Goal: Information Seeking & Learning: Understand process/instructions

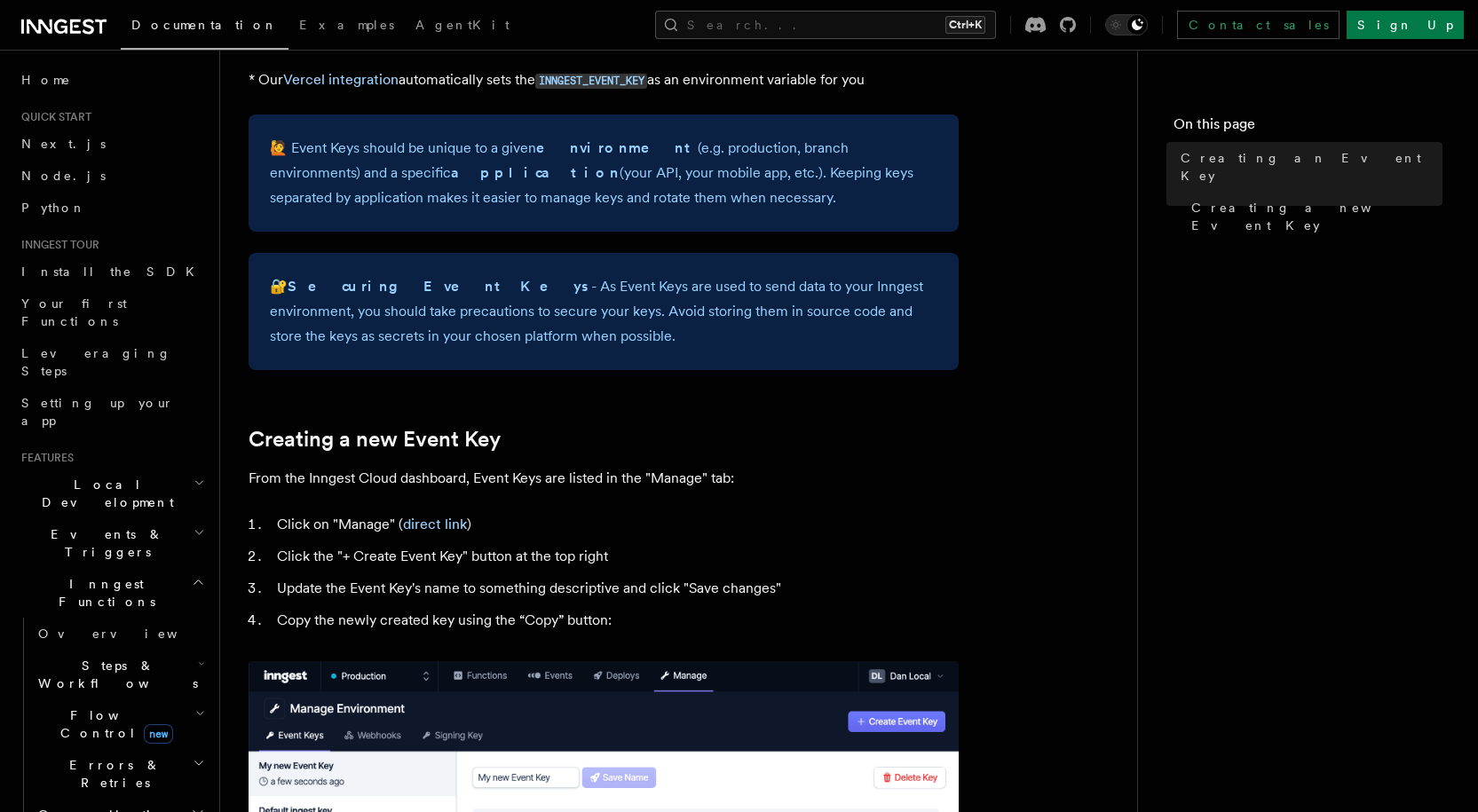
scroll to position [799, 0]
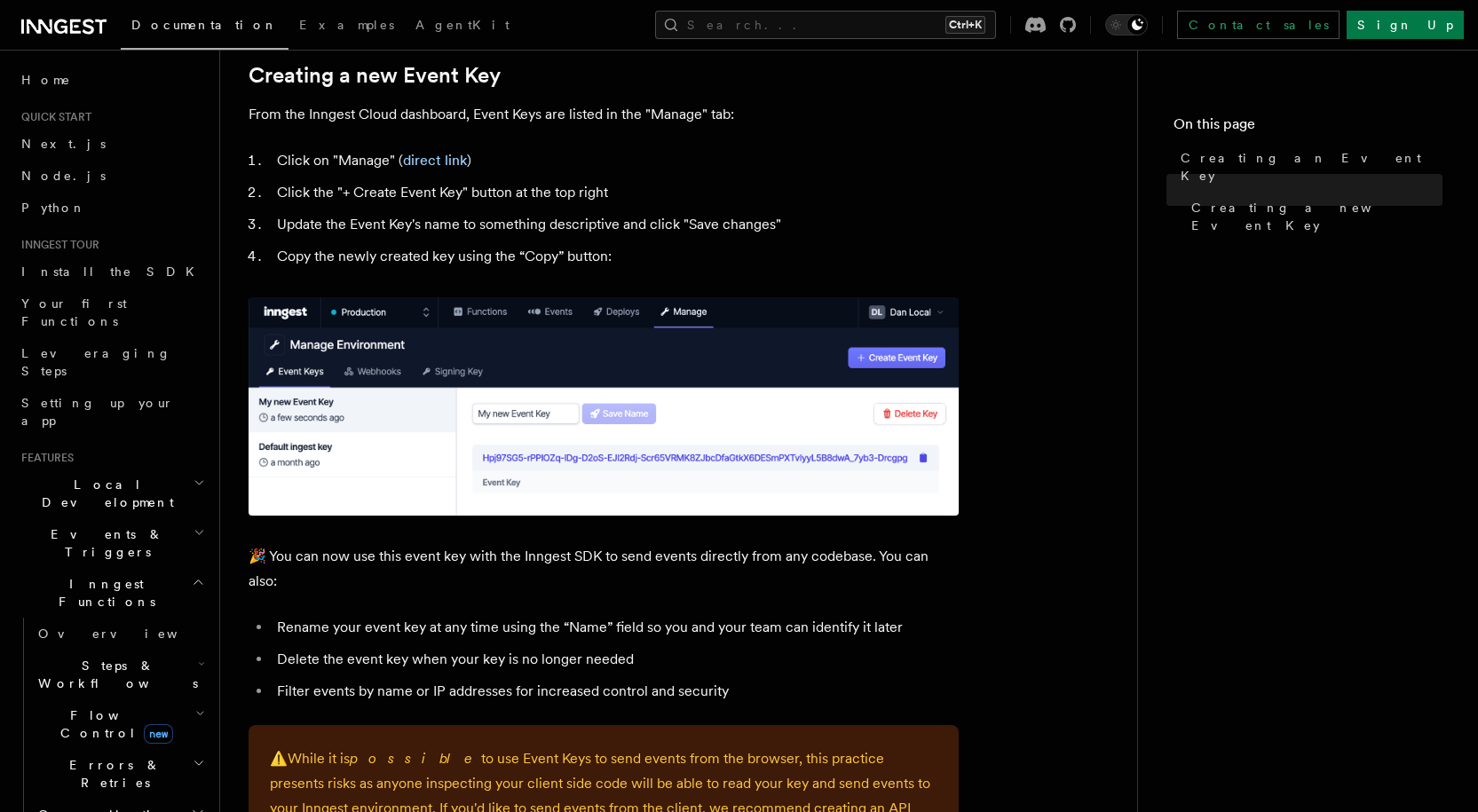
drag, startPoint x: 740, startPoint y: 276, endPoint x: 727, endPoint y: 300, distance: 27.3
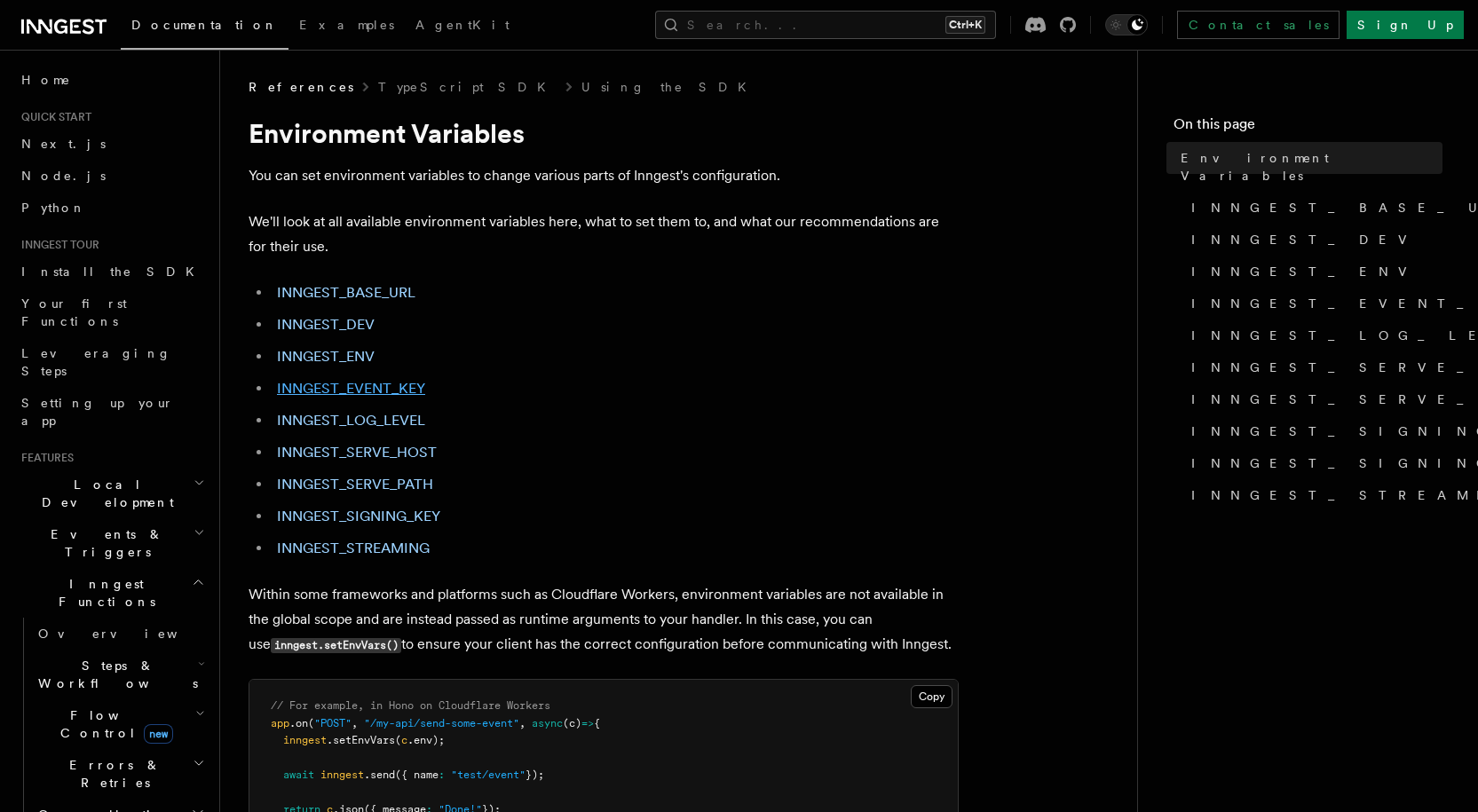
click at [408, 385] on link "INNGEST_EVENT_KEY" at bounding box center [350, 388] width 148 height 17
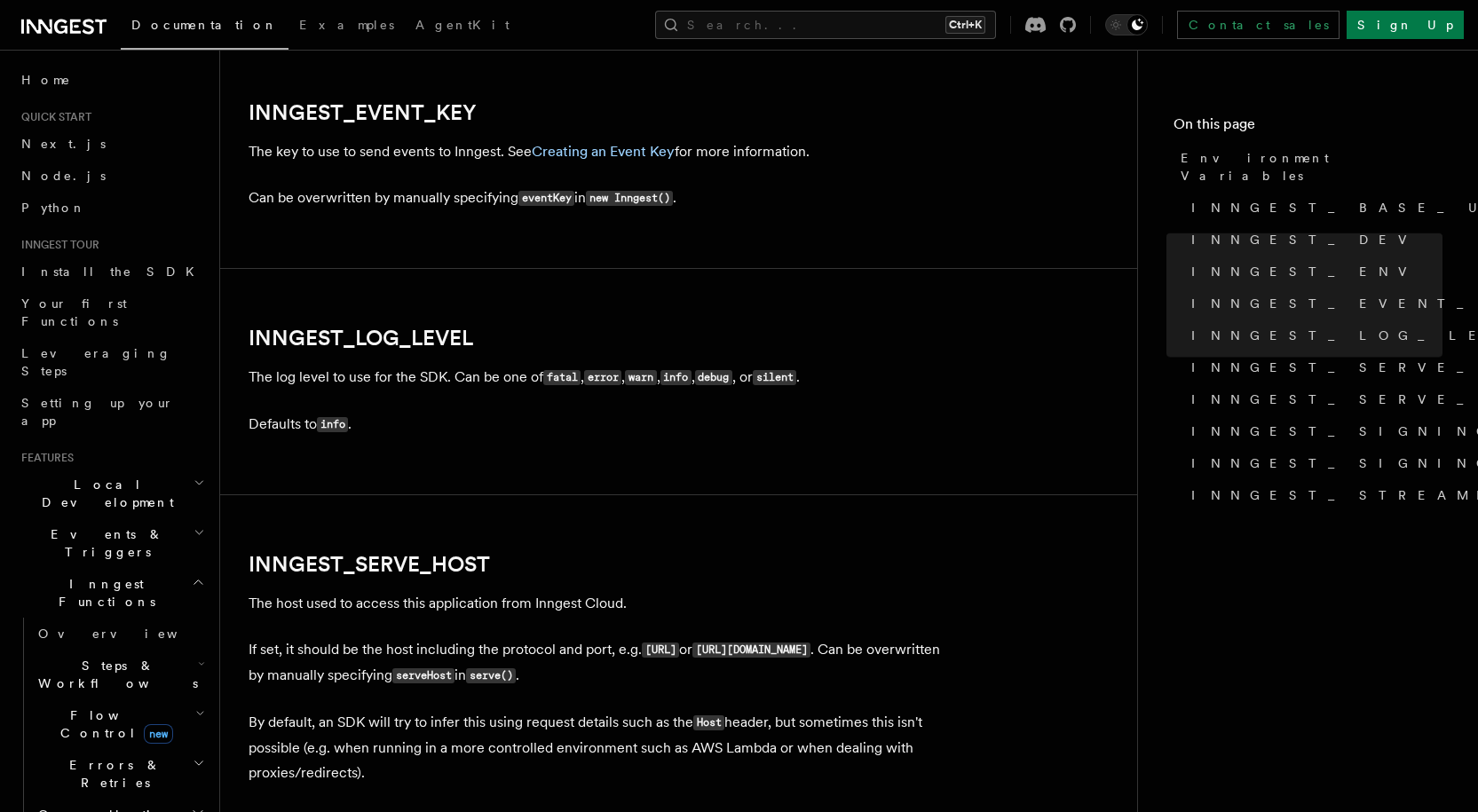
scroll to position [2021, 0]
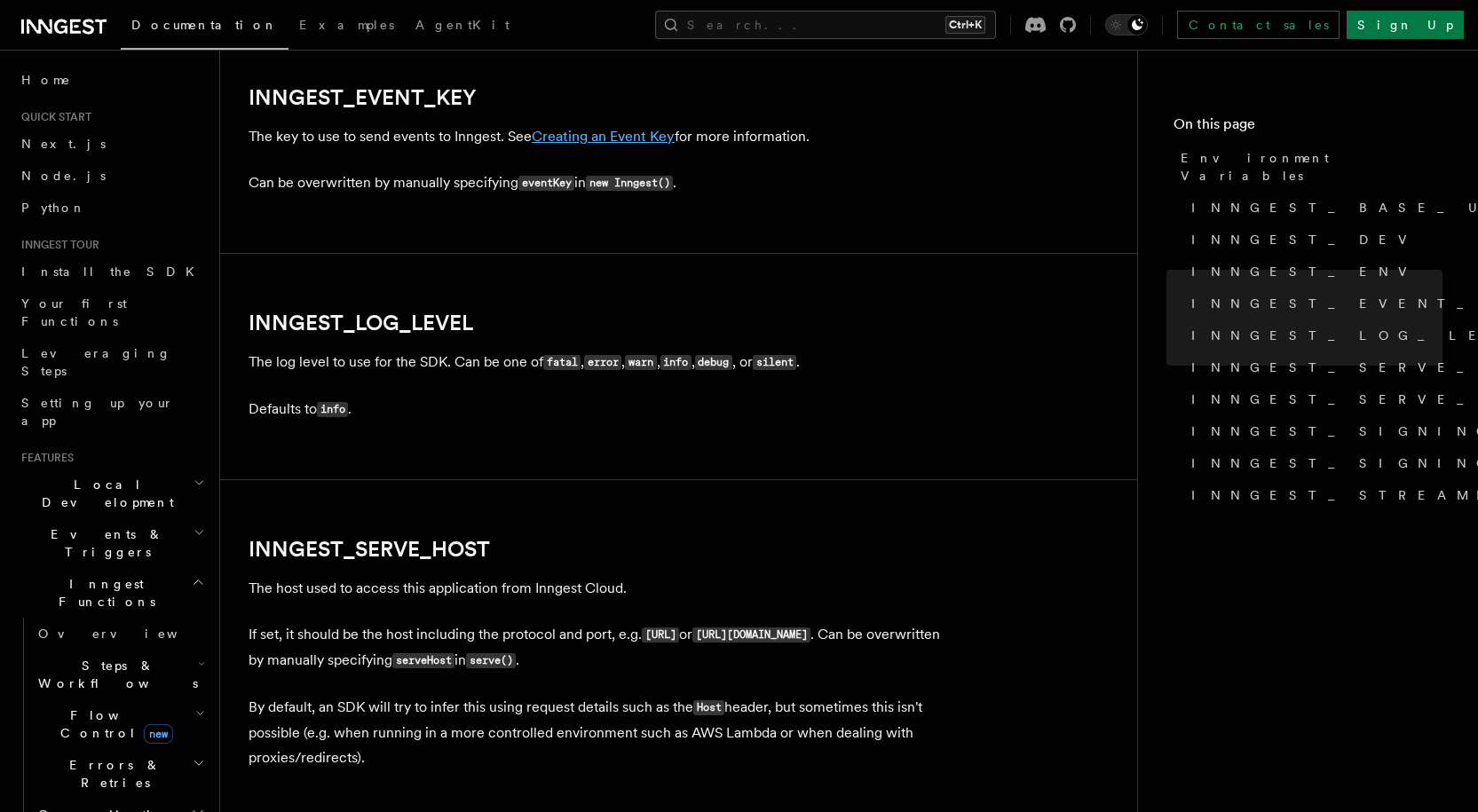
click at [569, 137] on link "Creating an Event Key" at bounding box center [603, 136] width 143 height 17
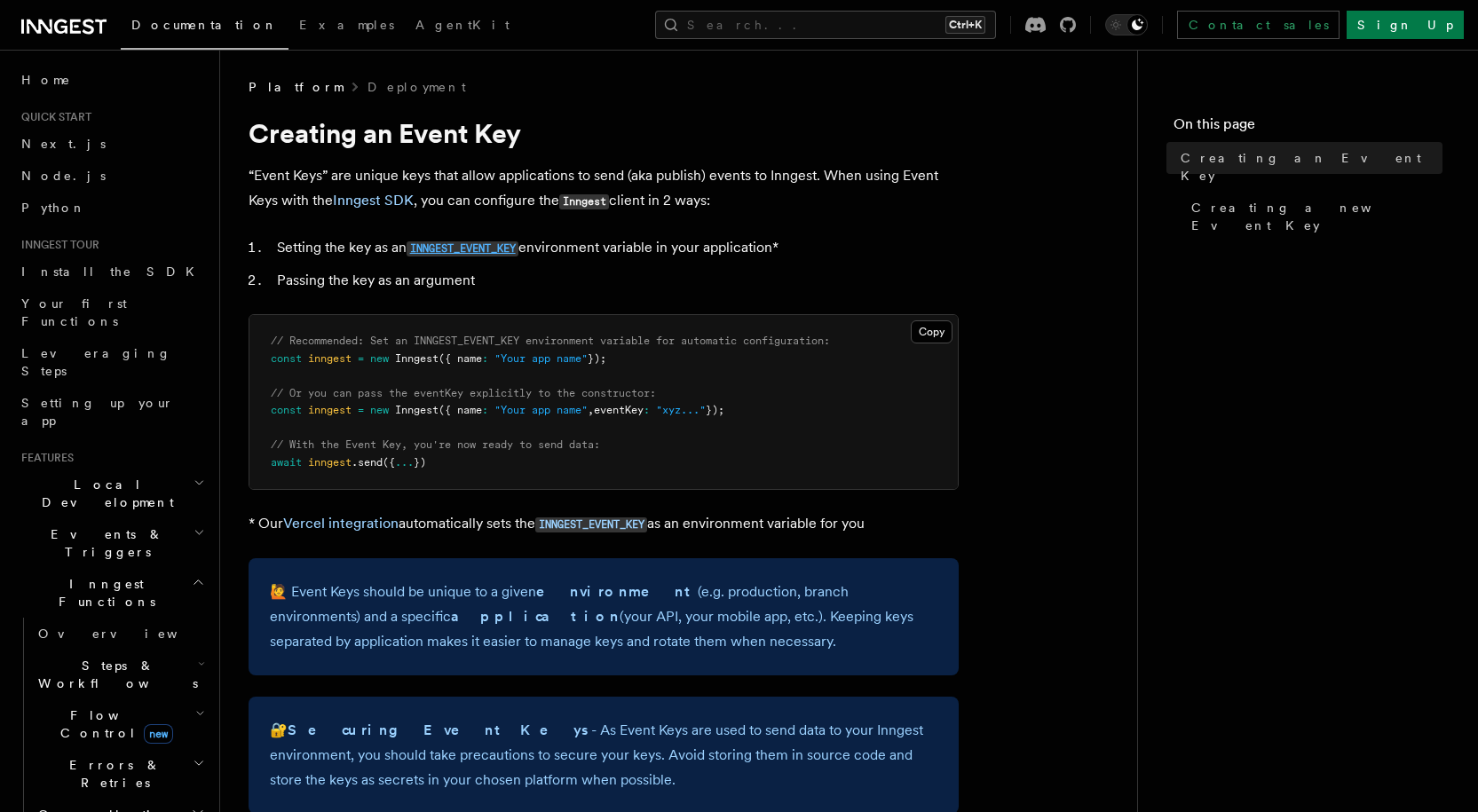
click at [416, 243] on code "INNGEST_EVENT_KEY" at bounding box center [462, 249] width 112 height 15
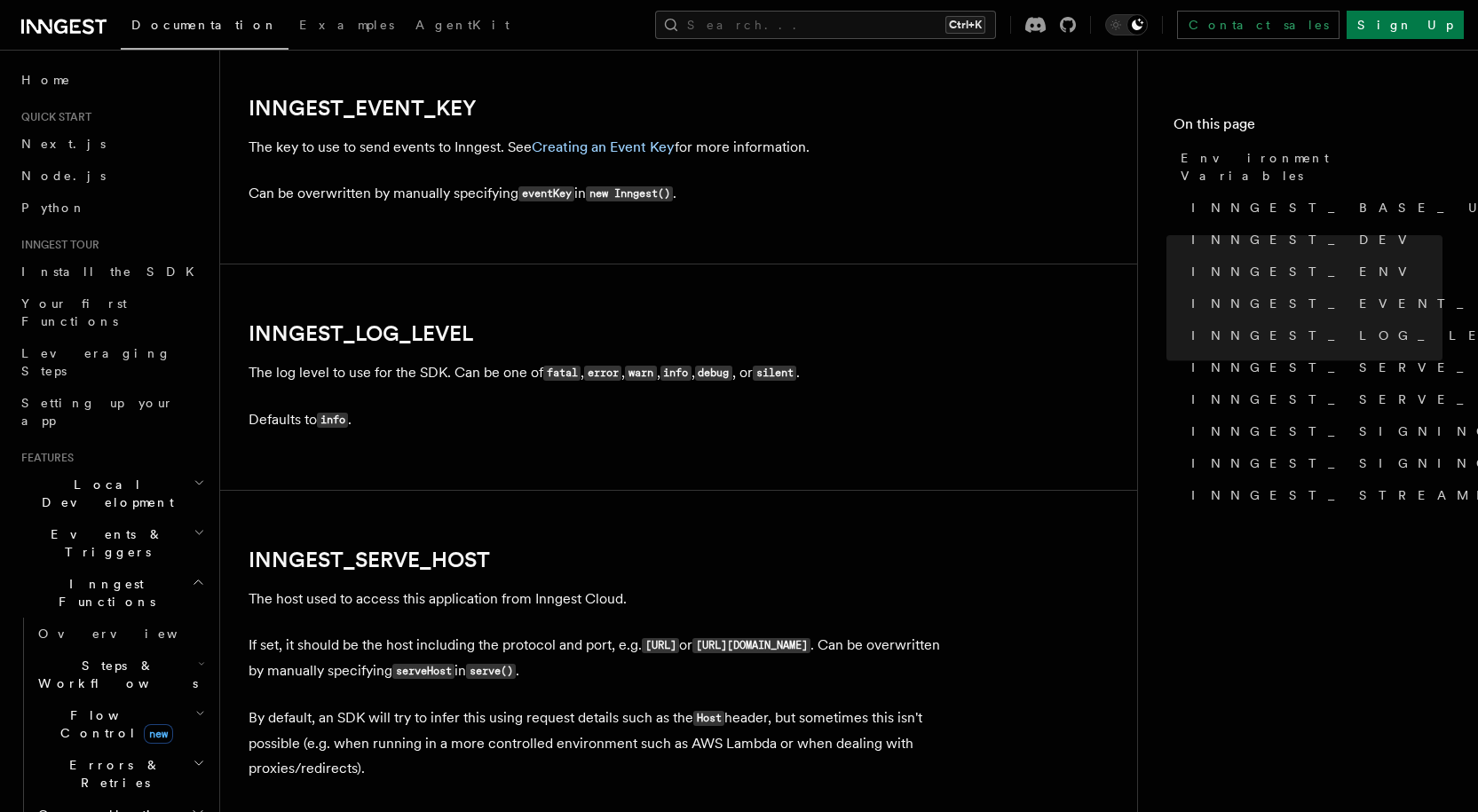
scroll to position [2021, 0]
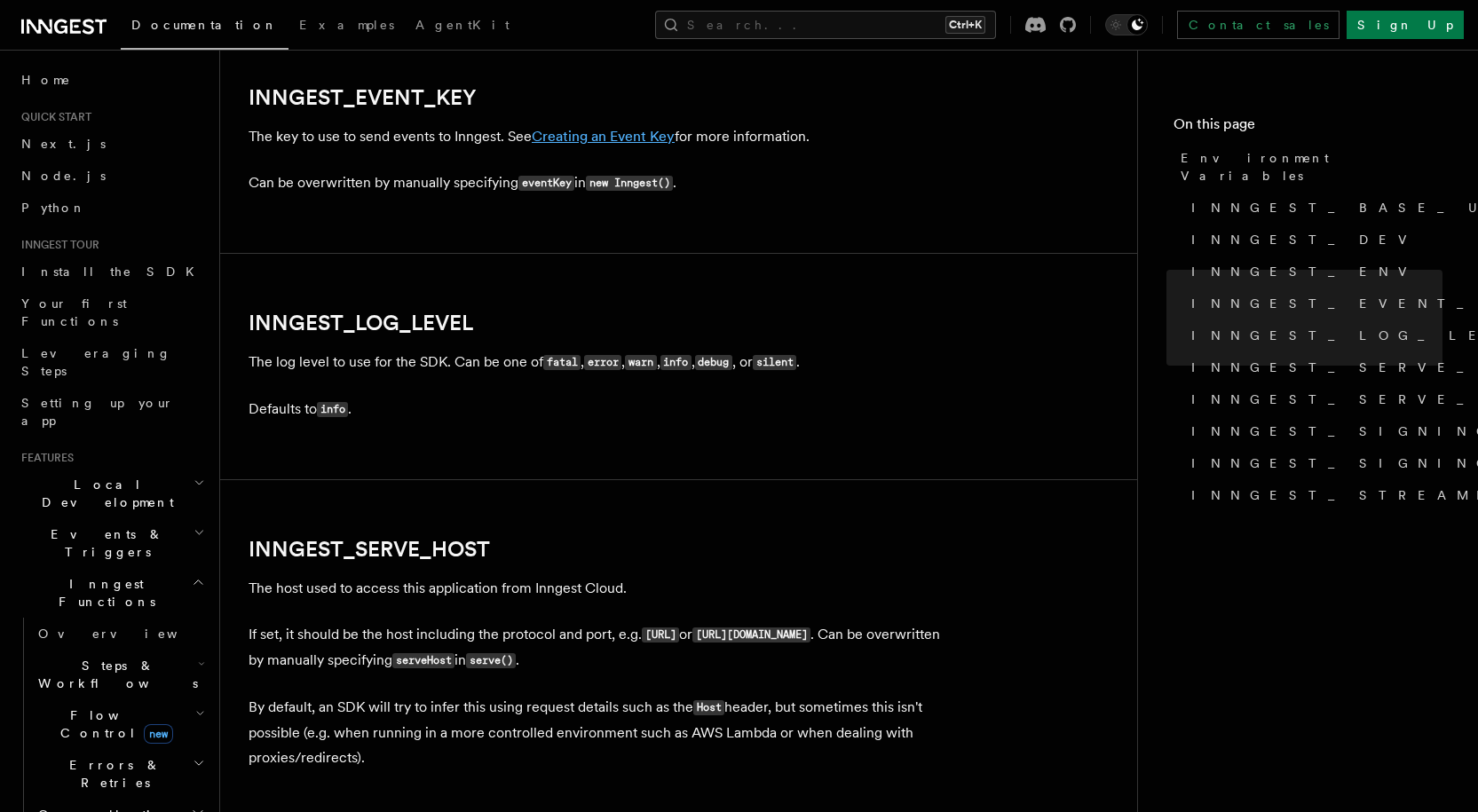
click at [580, 133] on link "Creating an Event Key" at bounding box center [603, 136] width 143 height 17
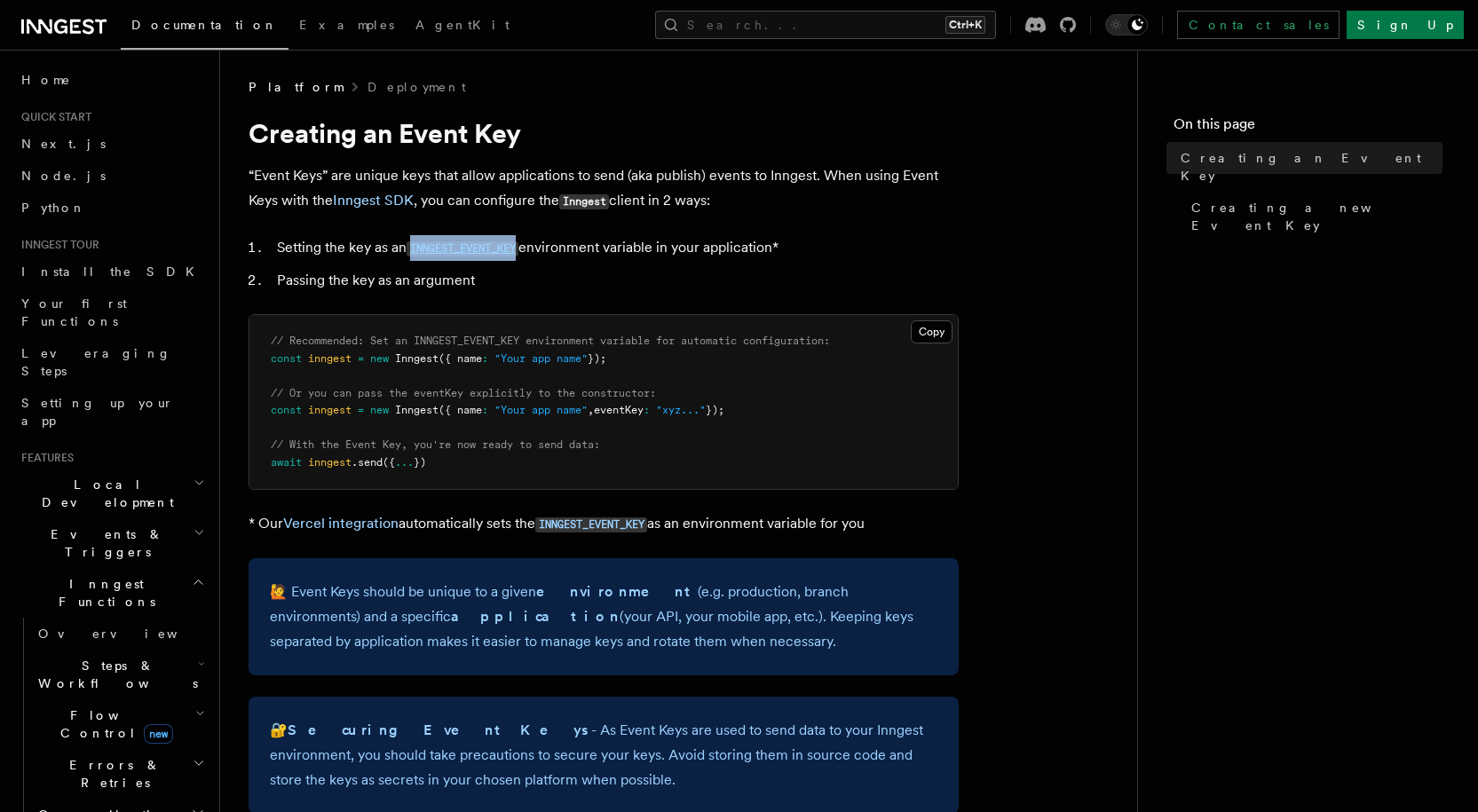
drag, startPoint x: 409, startPoint y: 252, endPoint x: 526, endPoint y: 254, distance: 117.0
click at [526, 254] on li "Setting the key as an INNGEST_EVENT_KEY environment variable in your applicatio…" at bounding box center [615, 248] width 687 height 26
copy code "INNGEST_EVENT_KEY"
click at [812, 195] on p "“Event Keys” are unique keys that allow applications to send (aka publish) even…" at bounding box center [604, 188] width 710 height 51
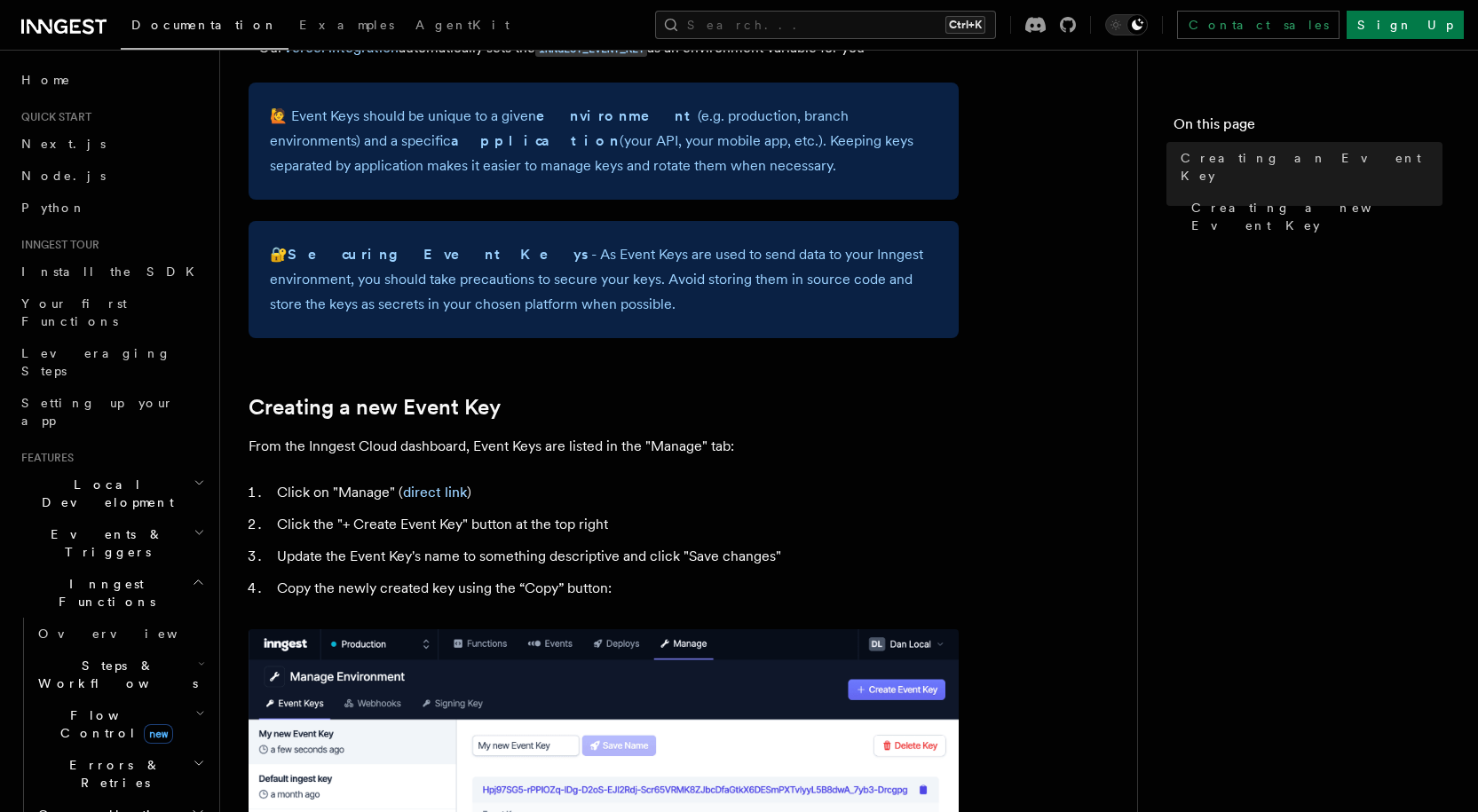
scroll to position [533, 0]
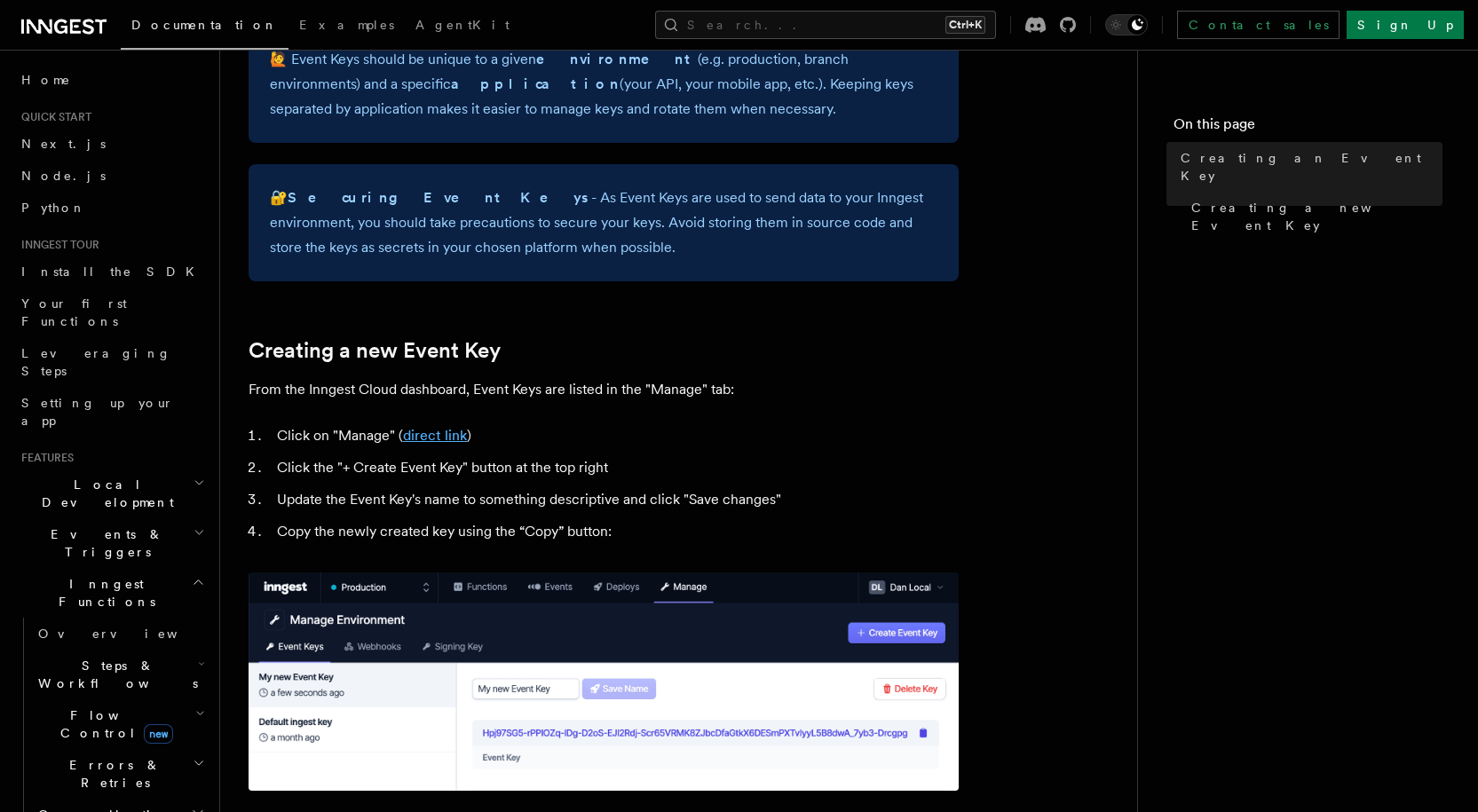
click at [435, 441] on link "direct link" at bounding box center [434, 435] width 64 height 17
